Goal: Transaction & Acquisition: Purchase product/service

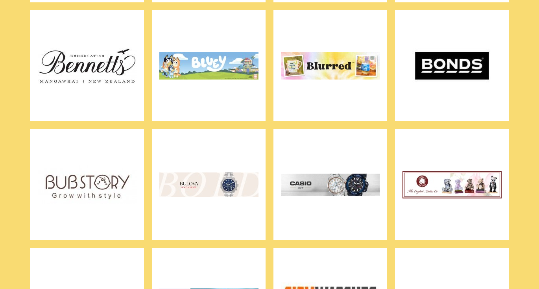
scroll to position [561, 0]
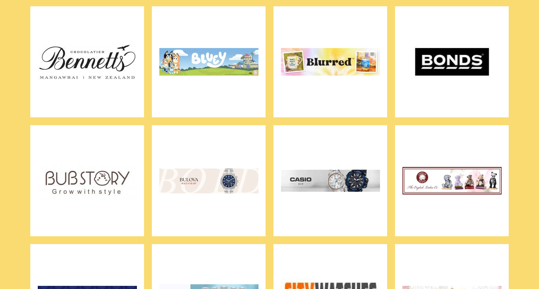
click at [432, 73] on img at bounding box center [451, 62] width 99 height 98
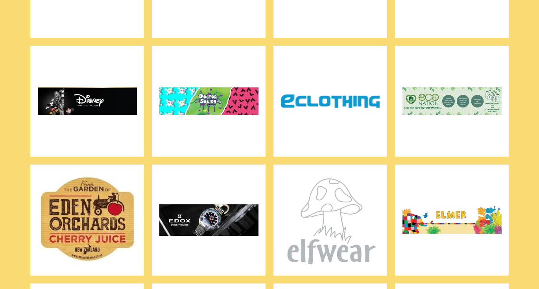
scroll to position [1119, 0]
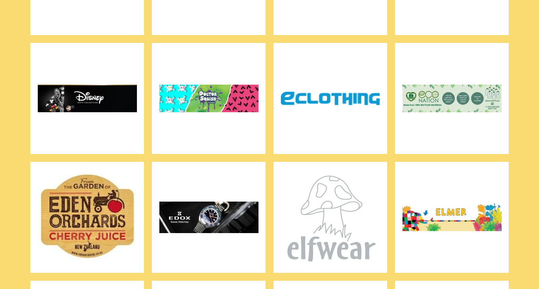
click at [452, 100] on img at bounding box center [451, 98] width 99 height 98
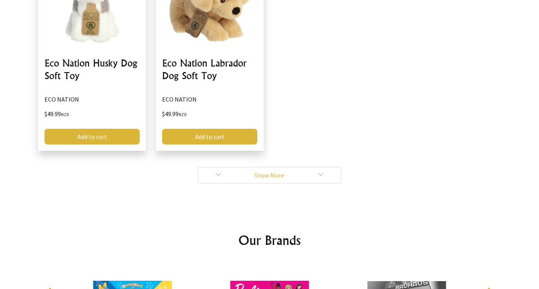
click at [312, 181] on link "Show More" at bounding box center [270, 175] width 144 height 17
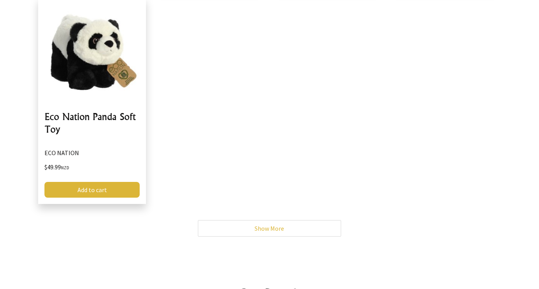
scroll to position [817, 0]
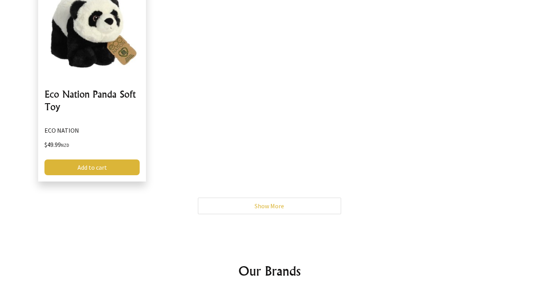
click at [278, 204] on link "Show More" at bounding box center [270, 206] width 144 height 17
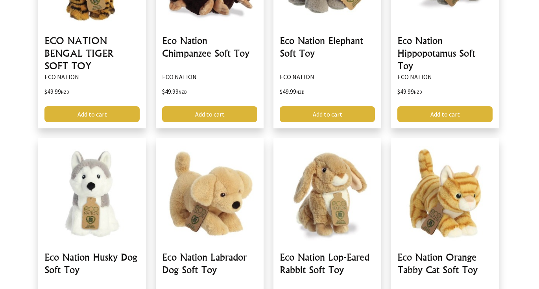
scroll to position [417, 0]
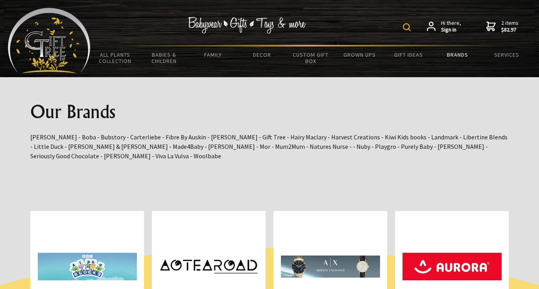
click at [507, 24] on span "2 items $82.97" at bounding box center [509, 26] width 17 height 14
